Goal: Find specific page/section: Find specific page/section

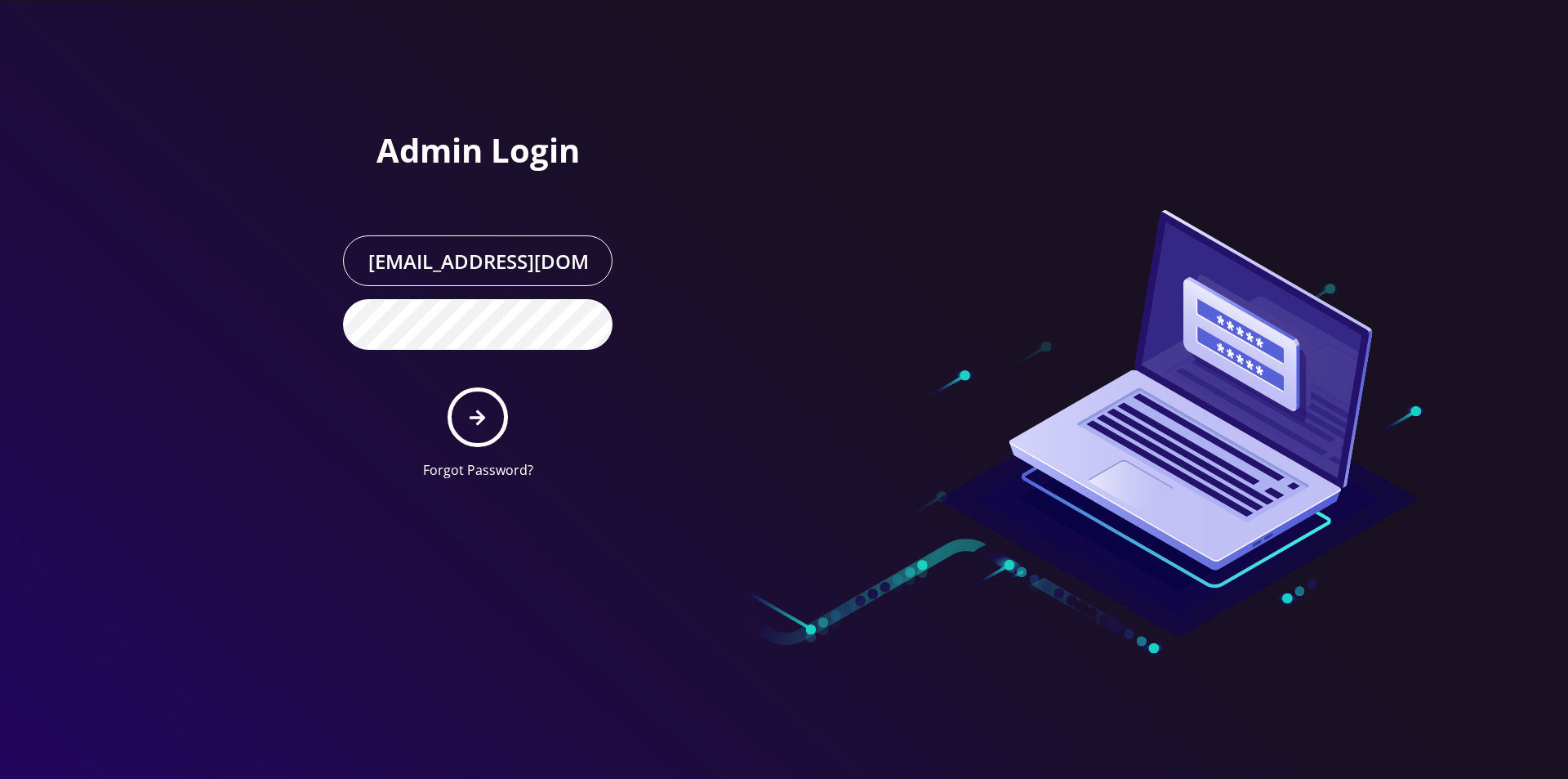
click at [488, 406] on button "submit" at bounding box center [478, 417] width 60 height 60
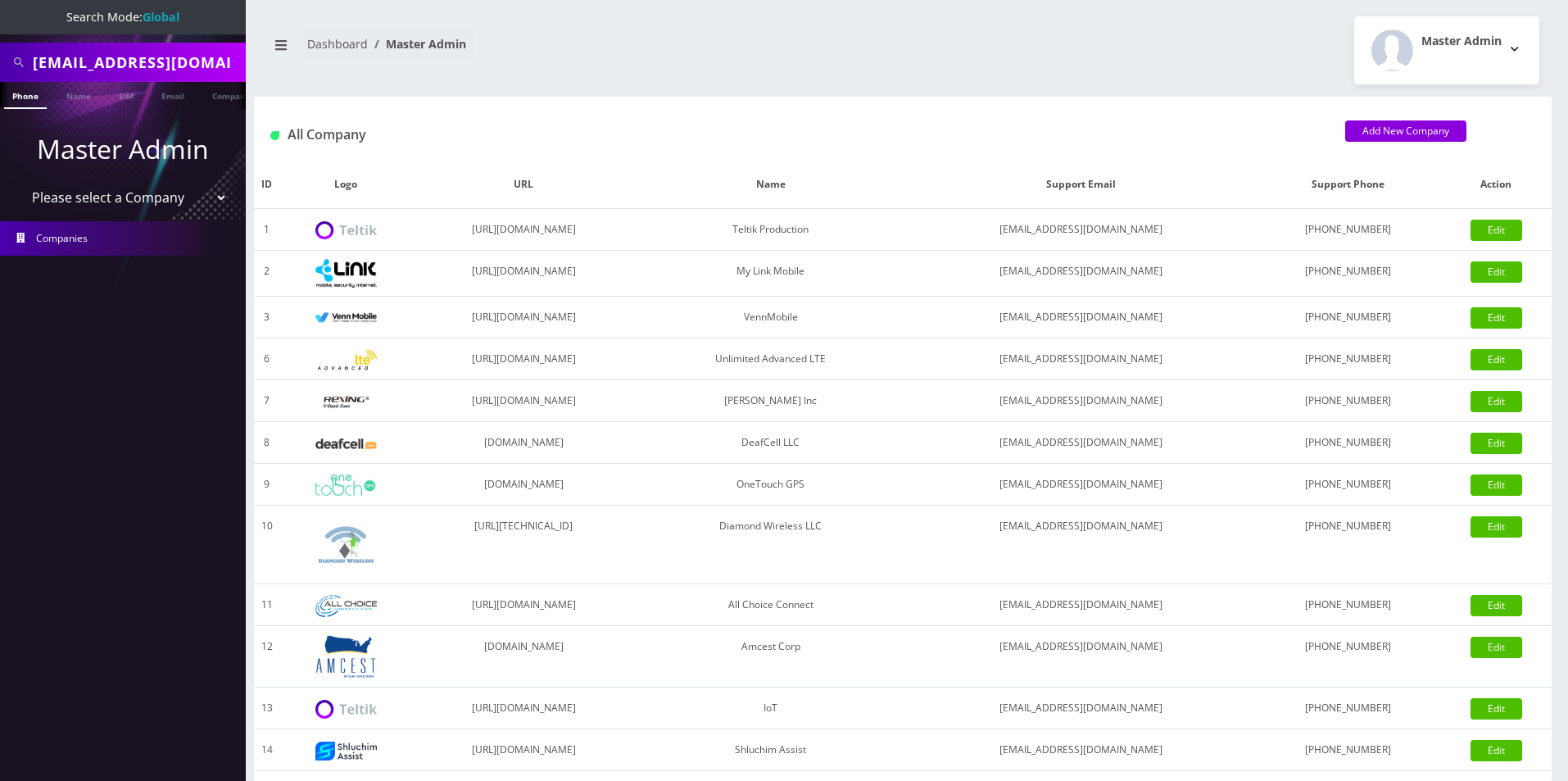
click at [113, 62] on input "cbon4x@gmail.com" at bounding box center [137, 62] width 209 height 31
type input "rob"
click at [80, 92] on link "Name" at bounding box center [79, 95] width 41 height 27
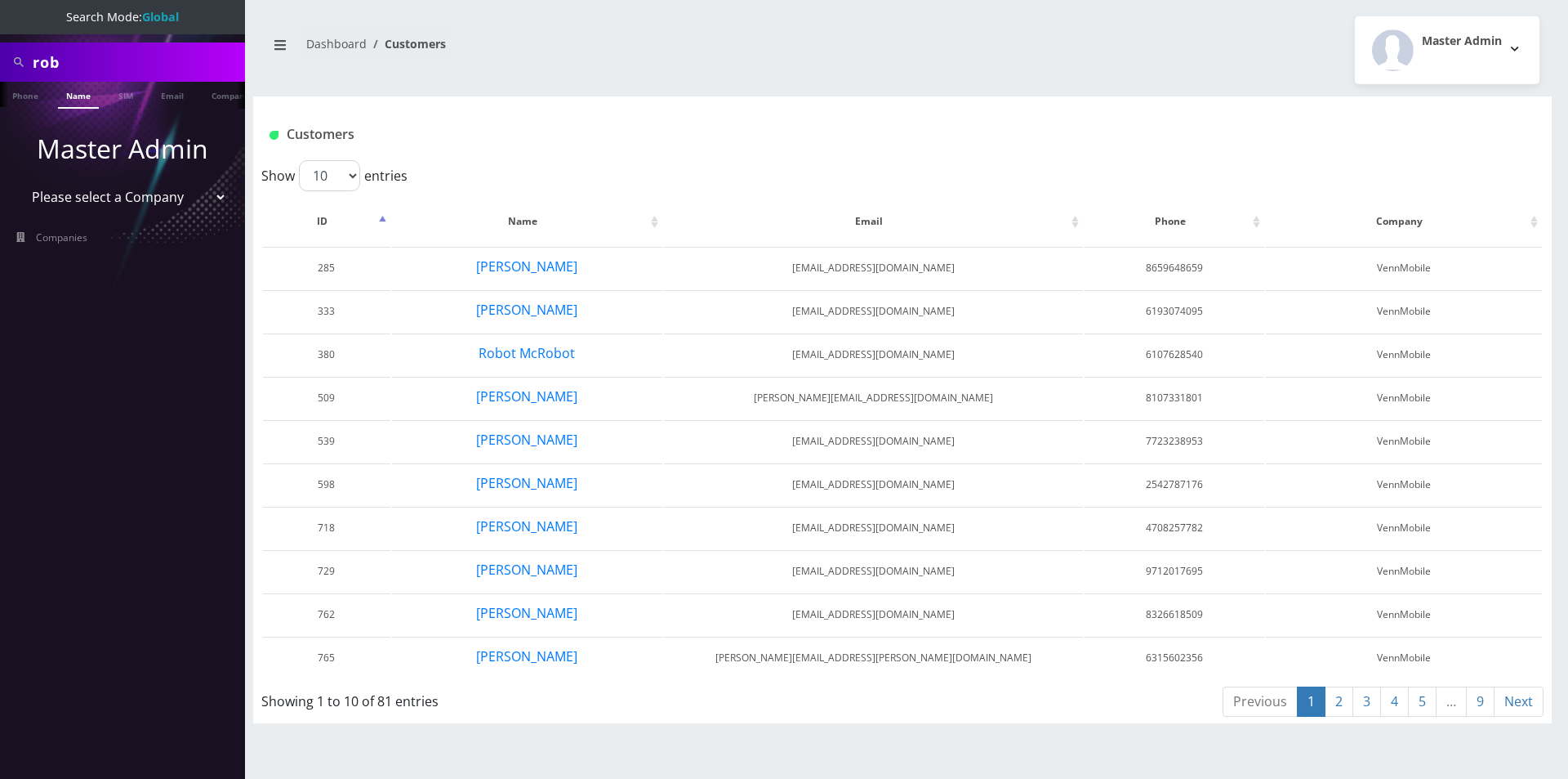
click at [173, 64] on input "rob" at bounding box center [137, 62] width 209 height 31
type input "[PERSON_NAME]"
click at [88, 100] on link "Name" at bounding box center [79, 94] width 41 height 27
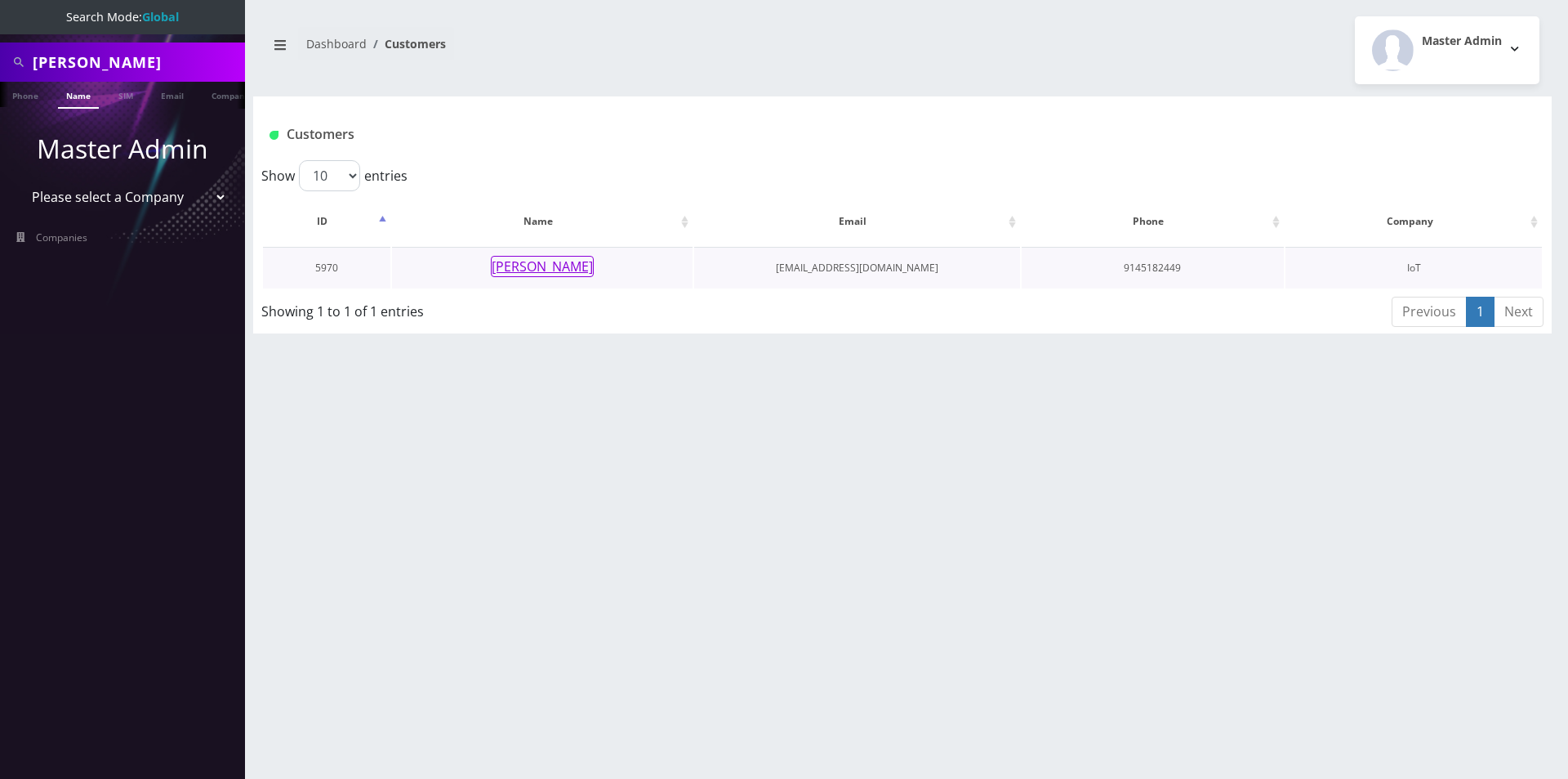
click at [530, 262] on button "[PERSON_NAME]" at bounding box center [542, 266] width 103 height 22
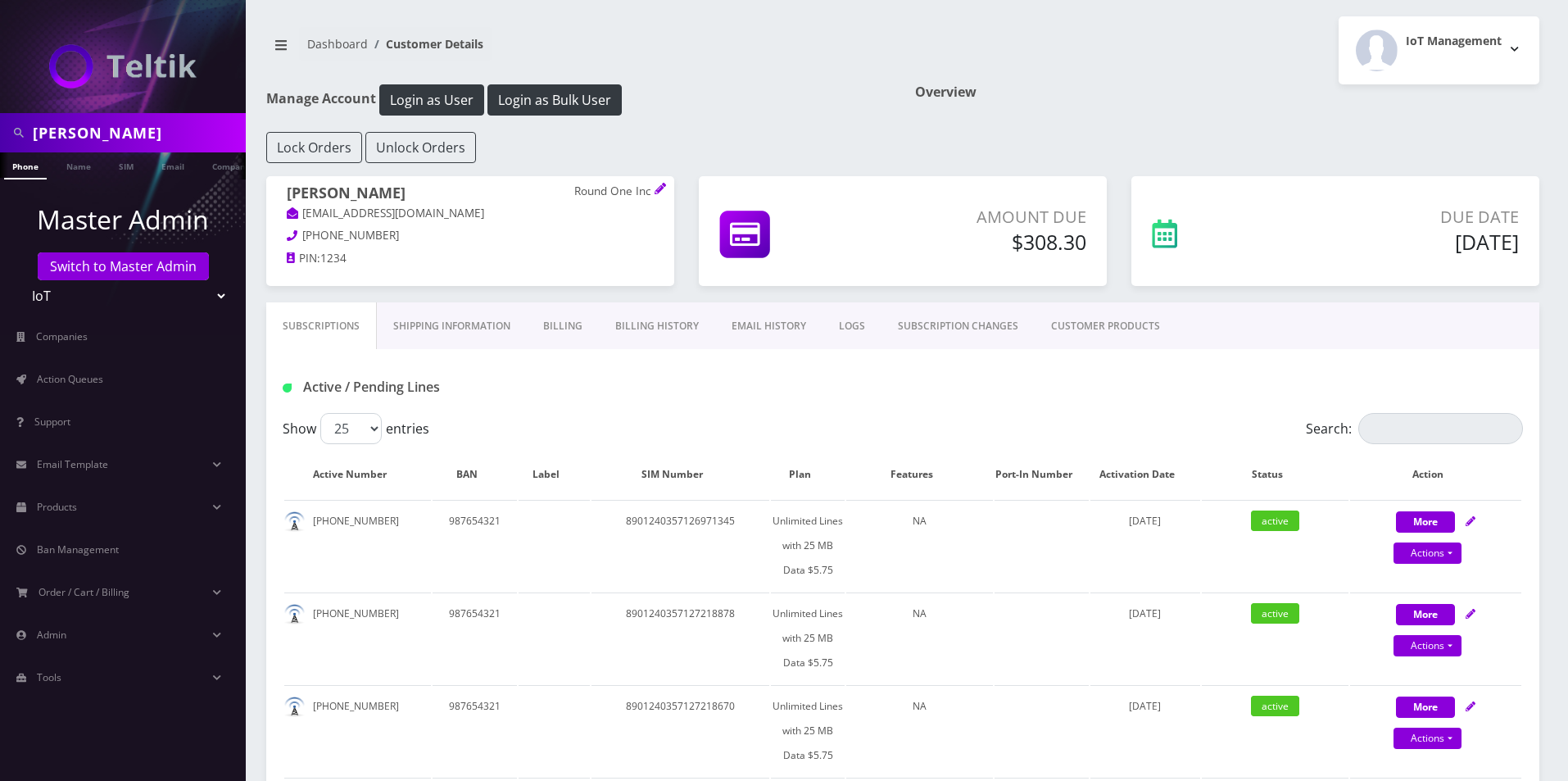
click at [652, 334] on link "Billing History" at bounding box center [657, 325] width 116 height 48
